Goal: Task Accomplishment & Management: Complete application form

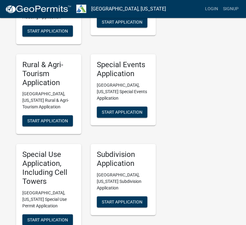
scroll to position [299, 0]
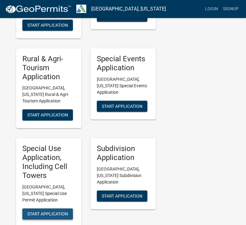
click at [42, 211] on span "Start Application" at bounding box center [47, 213] width 41 height 5
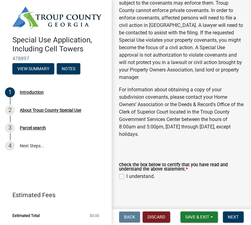
scroll to position [168, 0]
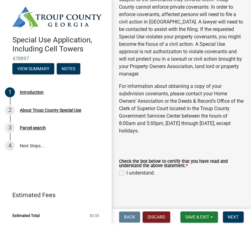
click at [126, 174] on label "I understand." at bounding box center [140, 172] width 28 height 7
click at [126, 173] on input "I understand." at bounding box center [128, 171] width 4 height 4
checkbox input "true"
click at [234, 220] on button "Next" at bounding box center [233, 217] width 21 height 11
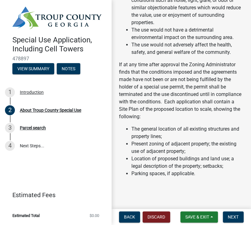
scroll to position [395, 0]
click at [236, 215] on span "Next" at bounding box center [233, 217] width 11 height 5
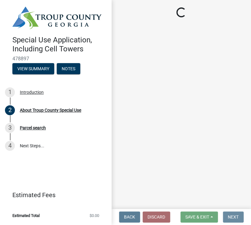
scroll to position [0, 0]
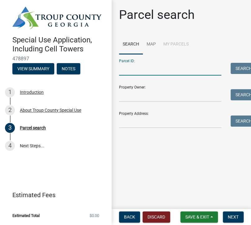
click at [151, 70] on input "Parcel ID:" at bounding box center [170, 69] width 102 height 13
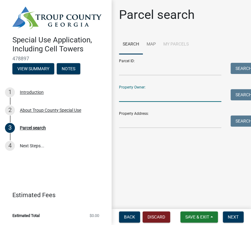
click at [131, 99] on input "Property Owner:" at bounding box center [170, 95] width 102 height 13
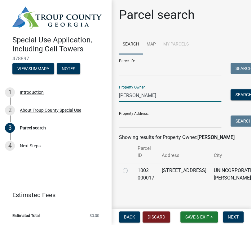
type input "[PERSON_NAME]"
click at [130, 167] on label at bounding box center [130, 167] width 0 height 0
click at [130, 170] on 000017 "radio" at bounding box center [132, 169] width 4 height 4
radio 000017 "true"
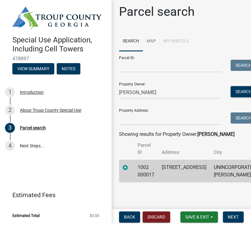
scroll to position [18, 0]
click at [235, 217] on span "Next" at bounding box center [233, 217] width 11 height 5
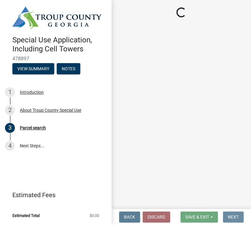
scroll to position [0, 0]
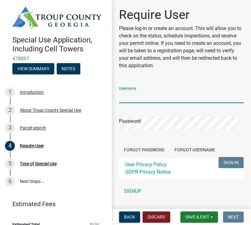
click at [129, 92] on input "Username" at bounding box center [181, 96] width 124 height 13
type input "k"
type input "Garyadams73"
